Goal: Transaction & Acquisition: Download file/media

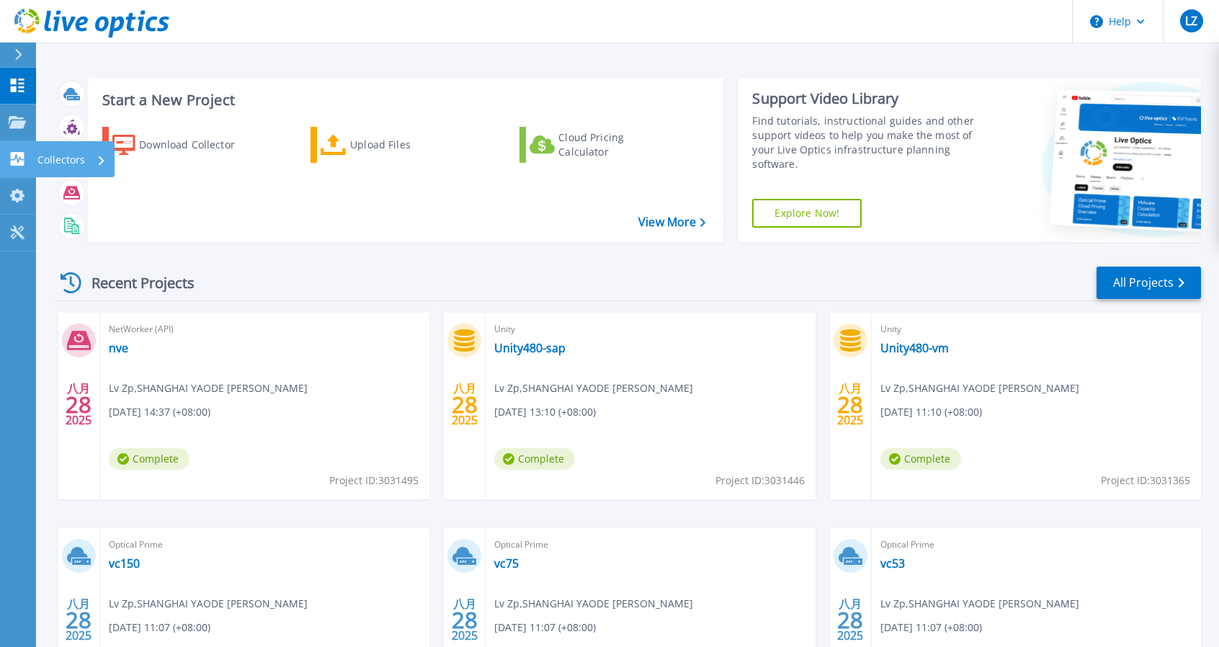
click at [18, 172] on link "Collectors Collectors" at bounding box center [18, 159] width 36 height 37
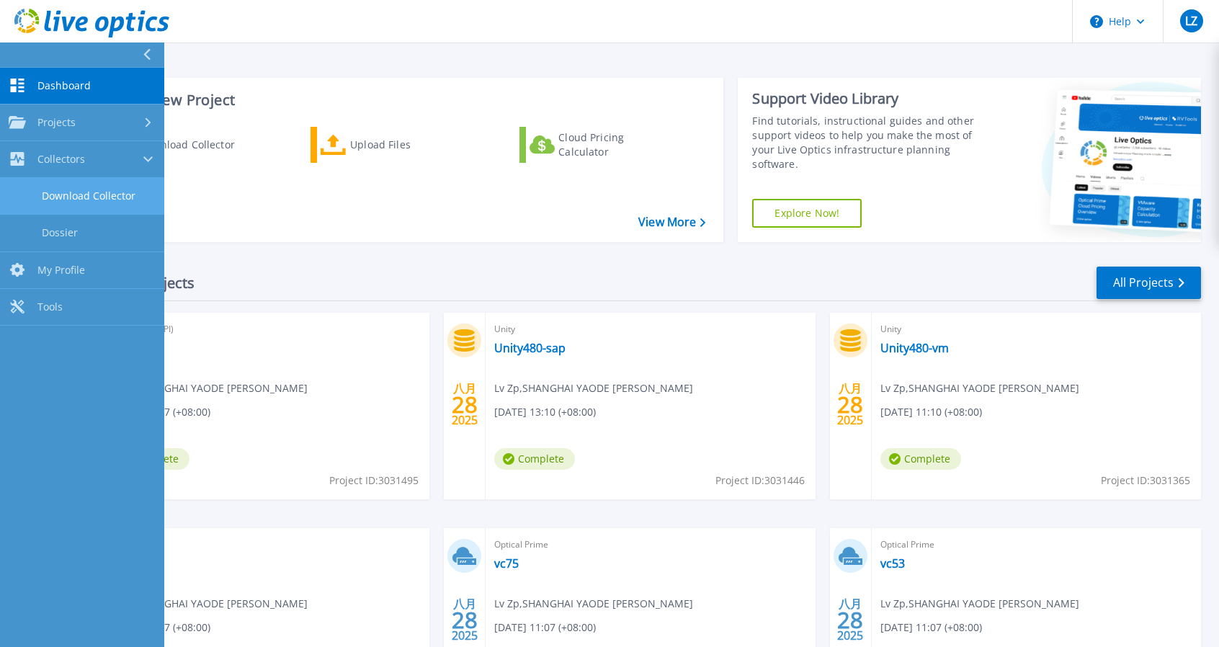
click at [88, 194] on link "Download Collector" at bounding box center [82, 196] width 164 height 37
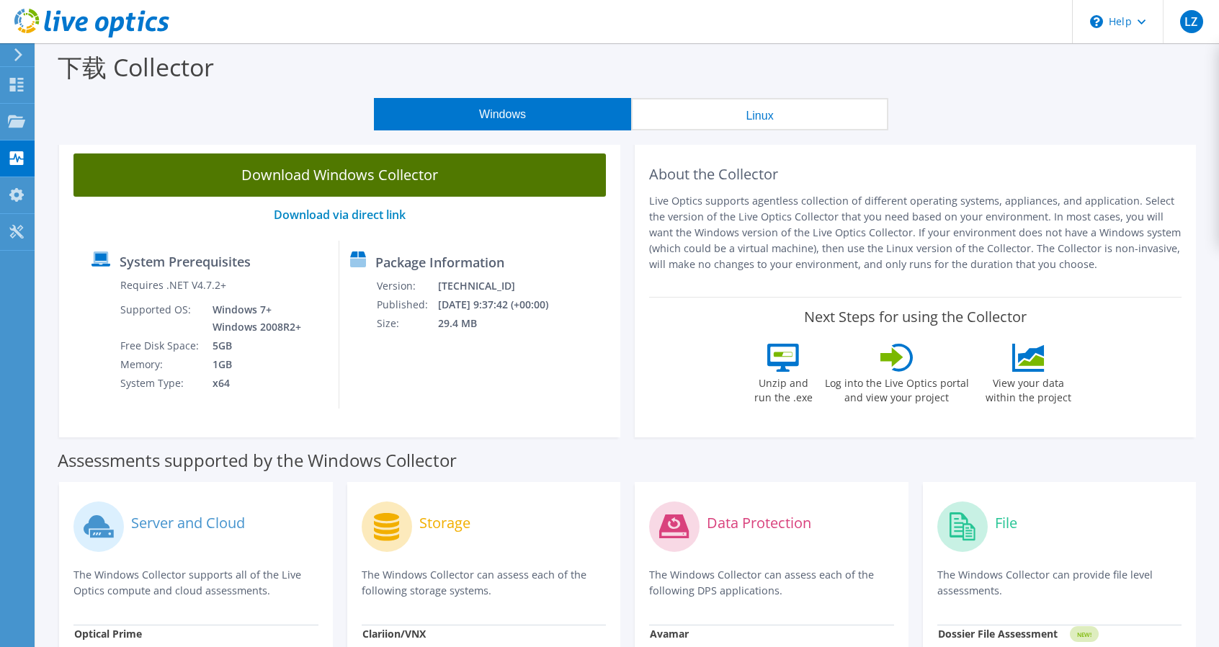
click at [321, 182] on link "Download Windows Collector" at bounding box center [339, 174] width 533 height 43
